Goal: Information Seeking & Learning: Learn about a topic

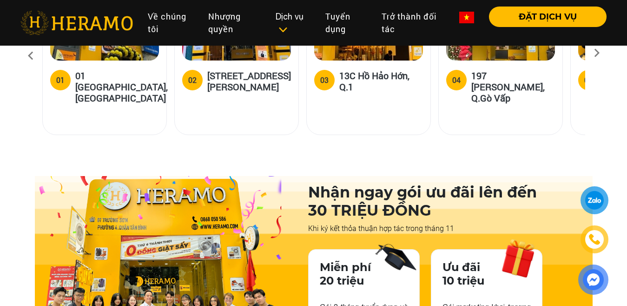
scroll to position [1349, 0]
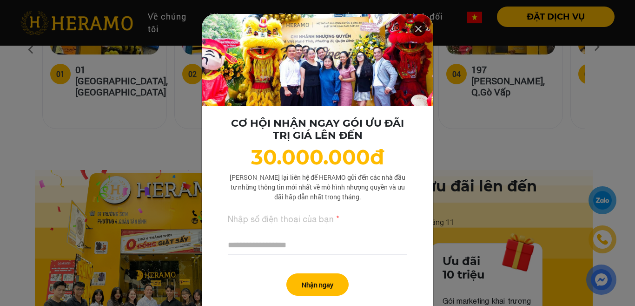
click at [416, 27] on icon at bounding box center [418, 28] width 11 height 17
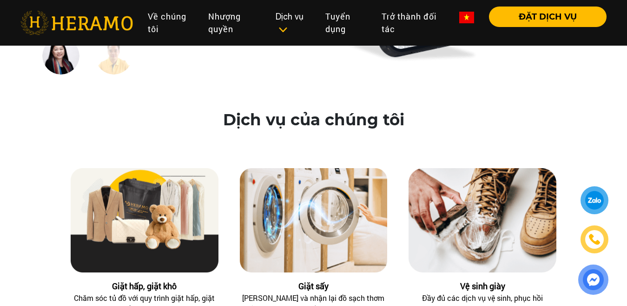
scroll to position [4372, 0]
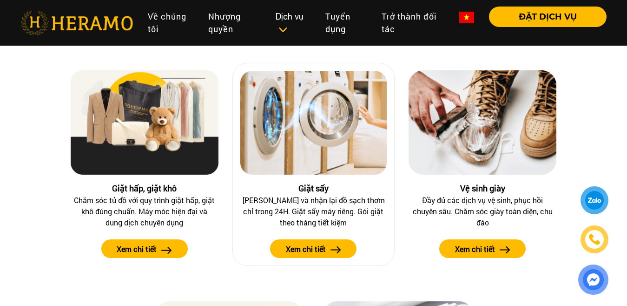
click at [321, 243] on label "Xem chi tiết" at bounding box center [306, 248] width 40 height 11
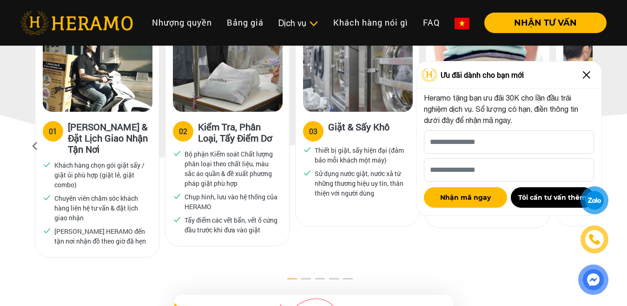
scroll to position [558, 0]
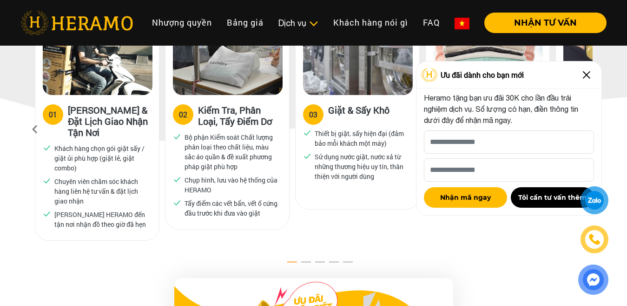
click at [584, 74] on img at bounding box center [587, 74] width 15 height 15
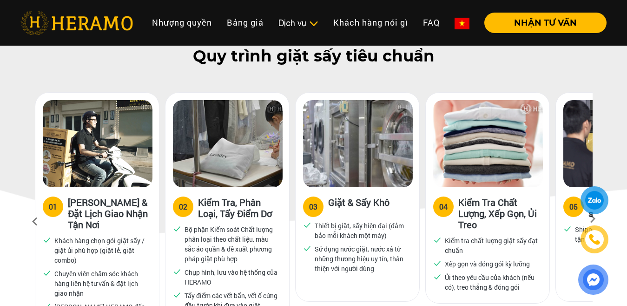
scroll to position [465, 0]
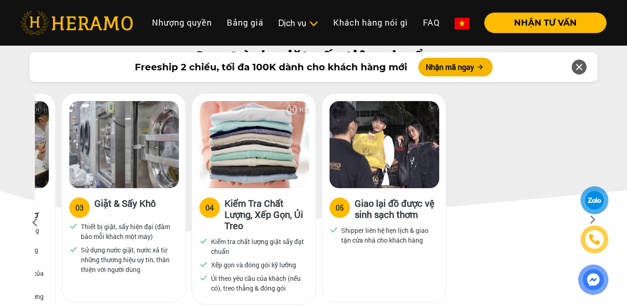
drag, startPoint x: 562, startPoint y: 151, endPoint x: 328, endPoint y: 165, distance: 233.9
click at [328, 165] on div "05 Giao lại đồ được vệ sinh sạch thơm Shipper liên hệ hẹn lịch & giao tận cửa n…" at bounding box center [384, 197] width 125 height 209
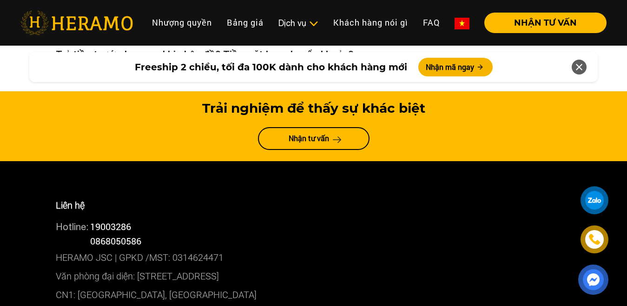
scroll to position [3907, 0]
